Goal: Information Seeking & Learning: Find specific fact

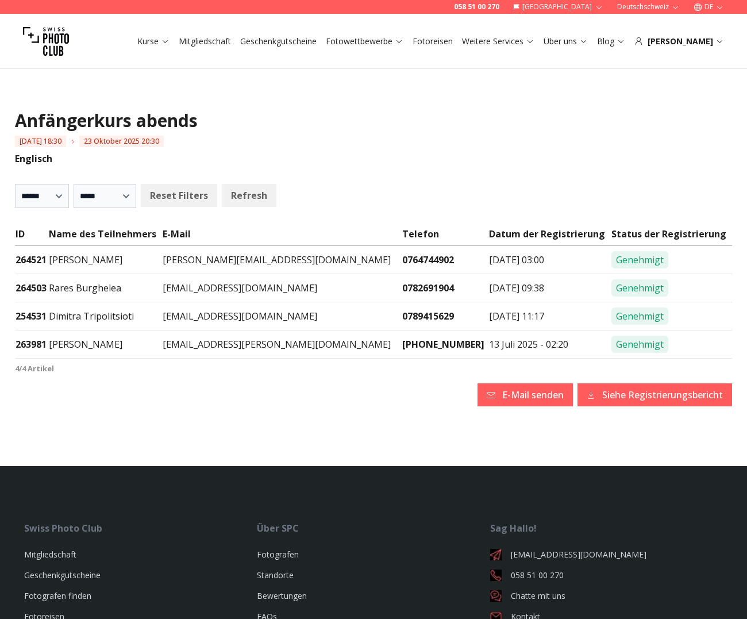
select select
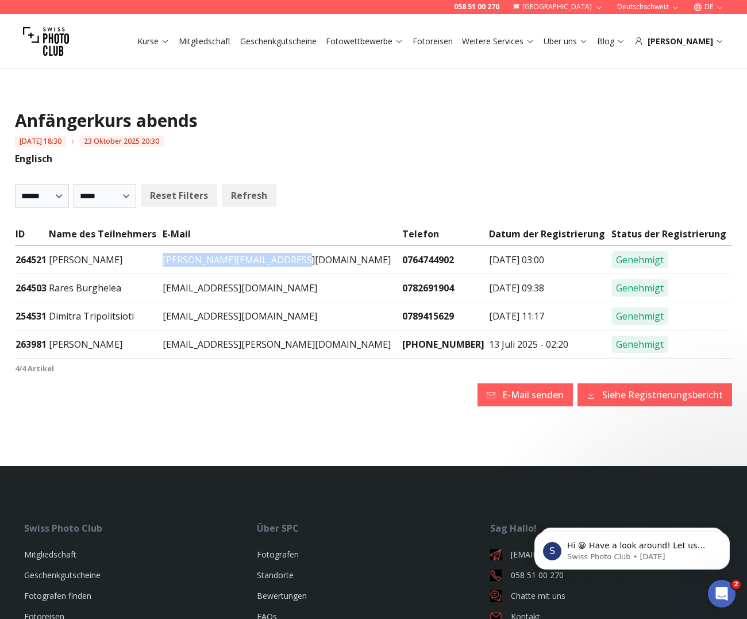
drag, startPoint x: 315, startPoint y: 258, endPoint x: 186, endPoint y: 261, distance: 128.7
click at [190, 257] on td "[PERSON_NAME][EMAIL_ADDRESS][DOMAIN_NAME]" at bounding box center [282, 260] width 240 height 28
copy td "[PERSON_NAME][EMAIL_ADDRESS][DOMAIN_NAME]"
drag, startPoint x: 305, startPoint y: 290, endPoint x: 189, endPoint y: 290, distance: 116.0
click at [191, 290] on td "[EMAIL_ADDRESS][DOMAIN_NAME]" at bounding box center [282, 288] width 240 height 28
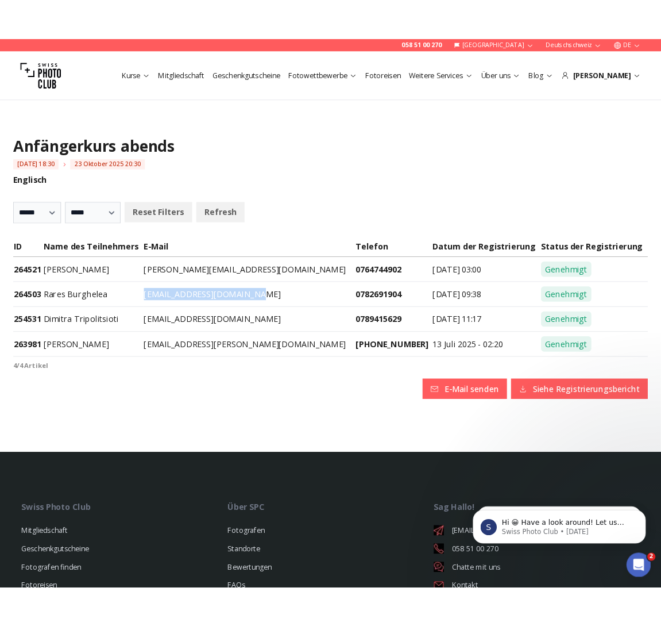
scroll to position [1, 0]
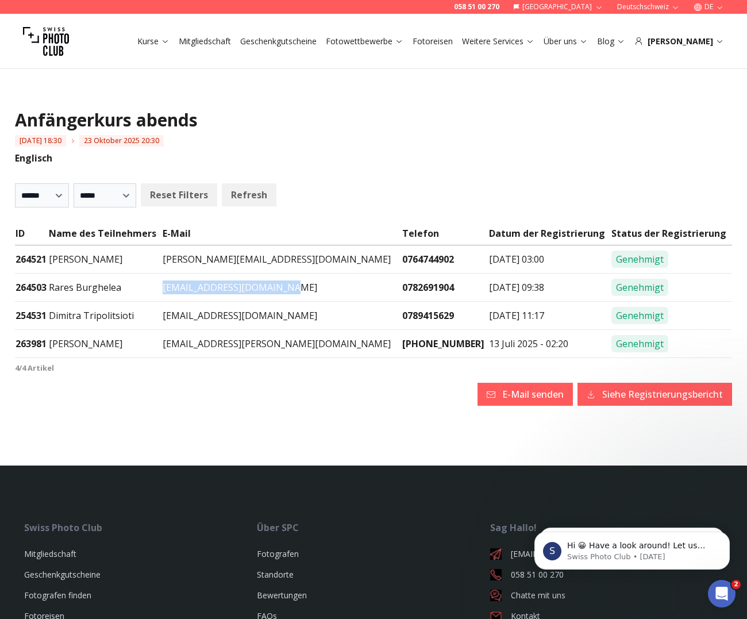
click at [623, 391] on button "Siehe Registrierungsbericht" at bounding box center [654, 394] width 155 height 23
click at [318, 283] on td "[EMAIL_ADDRESS][DOMAIN_NAME]" at bounding box center [282, 287] width 240 height 28
drag, startPoint x: 313, startPoint y: 285, endPoint x: 186, endPoint y: 285, distance: 126.9
click at [186, 285] on tr "264503 Rares Burghelea [EMAIL_ADDRESS][DOMAIN_NAME] 0782691904 [DATE] 09:38 Gen…" at bounding box center [373, 287] width 717 height 28
copy tr "[EMAIL_ADDRESS][DOMAIN_NAME]"
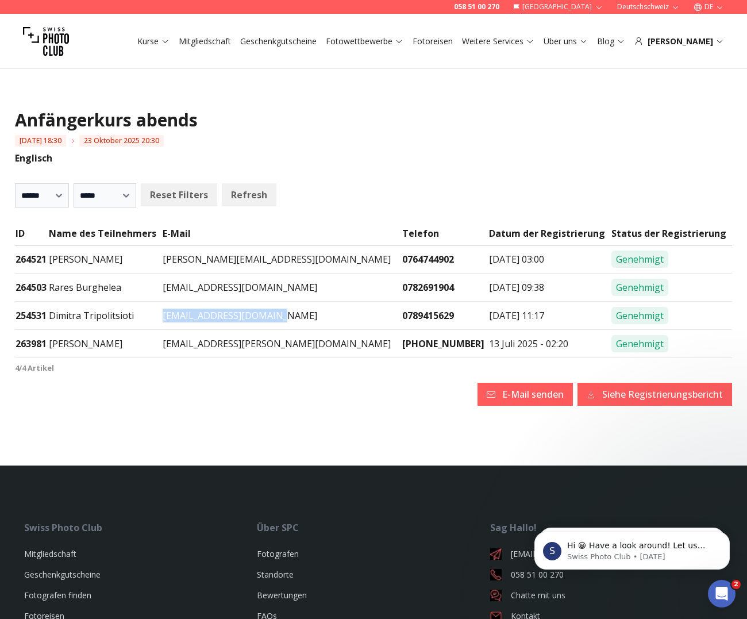
drag, startPoint x: 304, startPoint y: 317, endPoint x: 189, endPoint y: 315, distance: 114.9
click at [189, 315] on tr "254531 Dimitra Tripolitsioti [EMAIL_ADDRESS][DOMAIN_NAME] 0789415629 [DATE] 11:…" at bounding box center [373, 316] width 717 height 28
copy tr "[EMAIL_ADDRESS][DOMAIN_NAME]"
drag, startPoint x: 191, startPoint y: 345, endPoint x: 304, endPoint y: 345, distance: 112.6
click at [304, 345] on td "[EMAIL_ADDRESS][PERSON_NAME][DOMAIN_NAME]" at bounding box center [282, 344] width 240 height 28
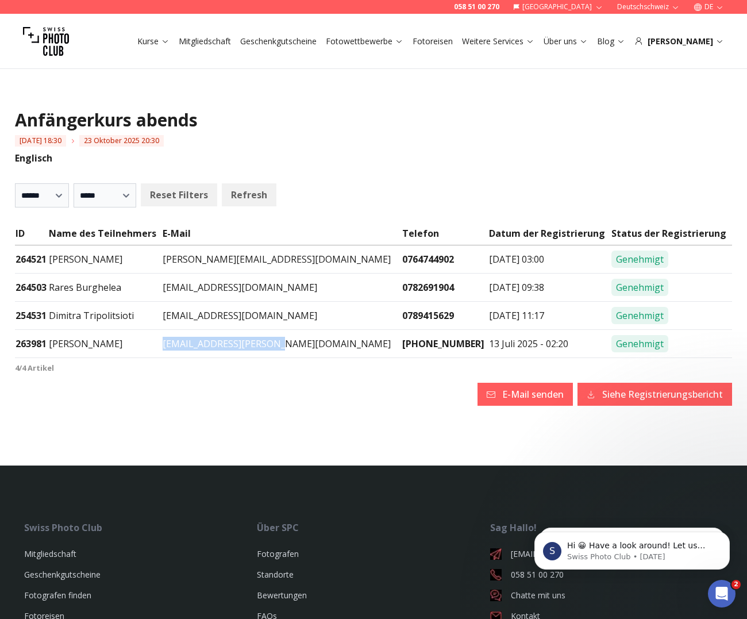
copy td "[EMAIL_ADDRESS][PERSON_NAME][DOMAIN_NAME]"
